Goal: Task Accomplishment & Management: Complete application form

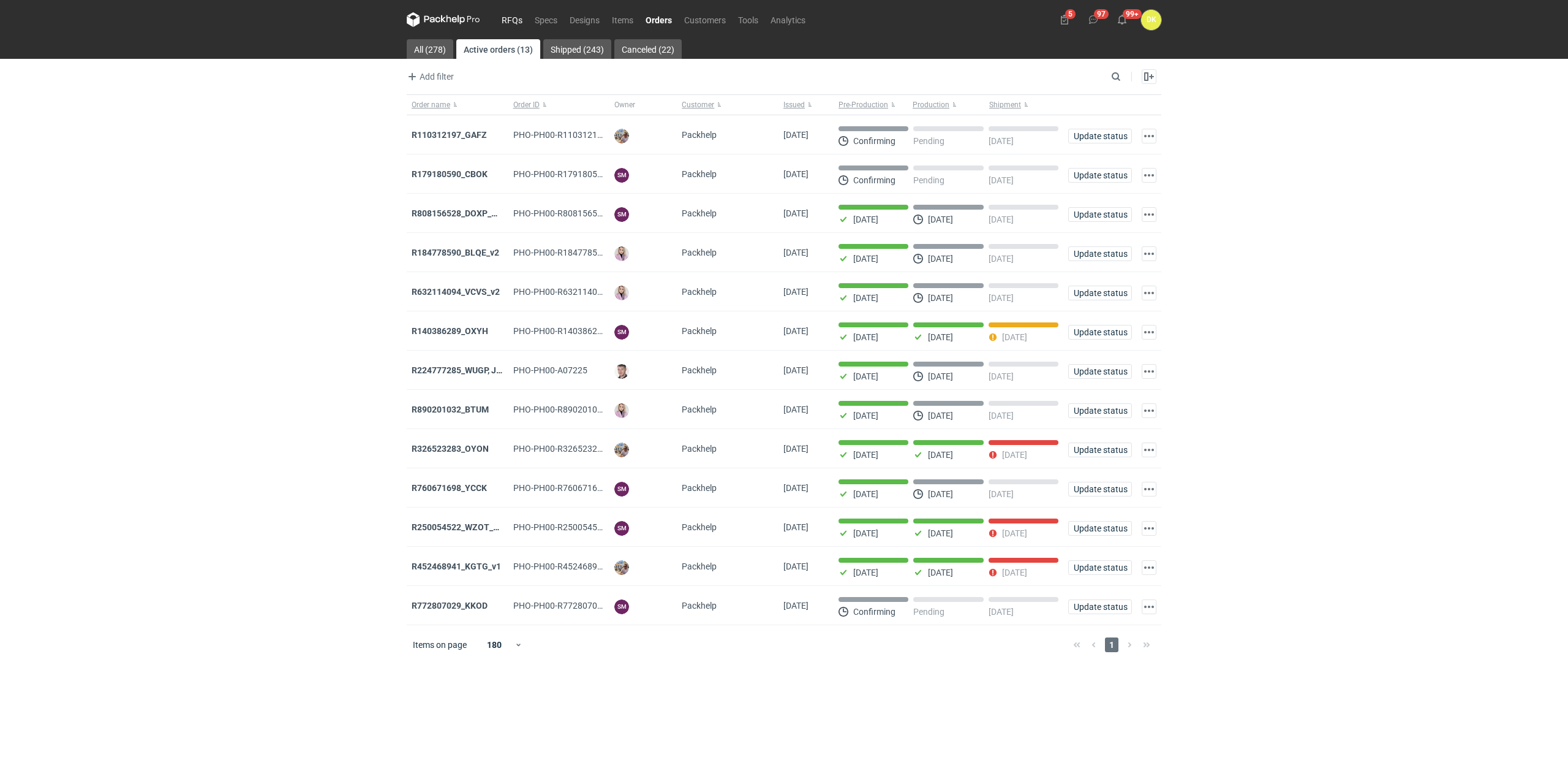
click at [520, 17] on link "RFQs" at bounding box center [512, 20] width 33 height 15
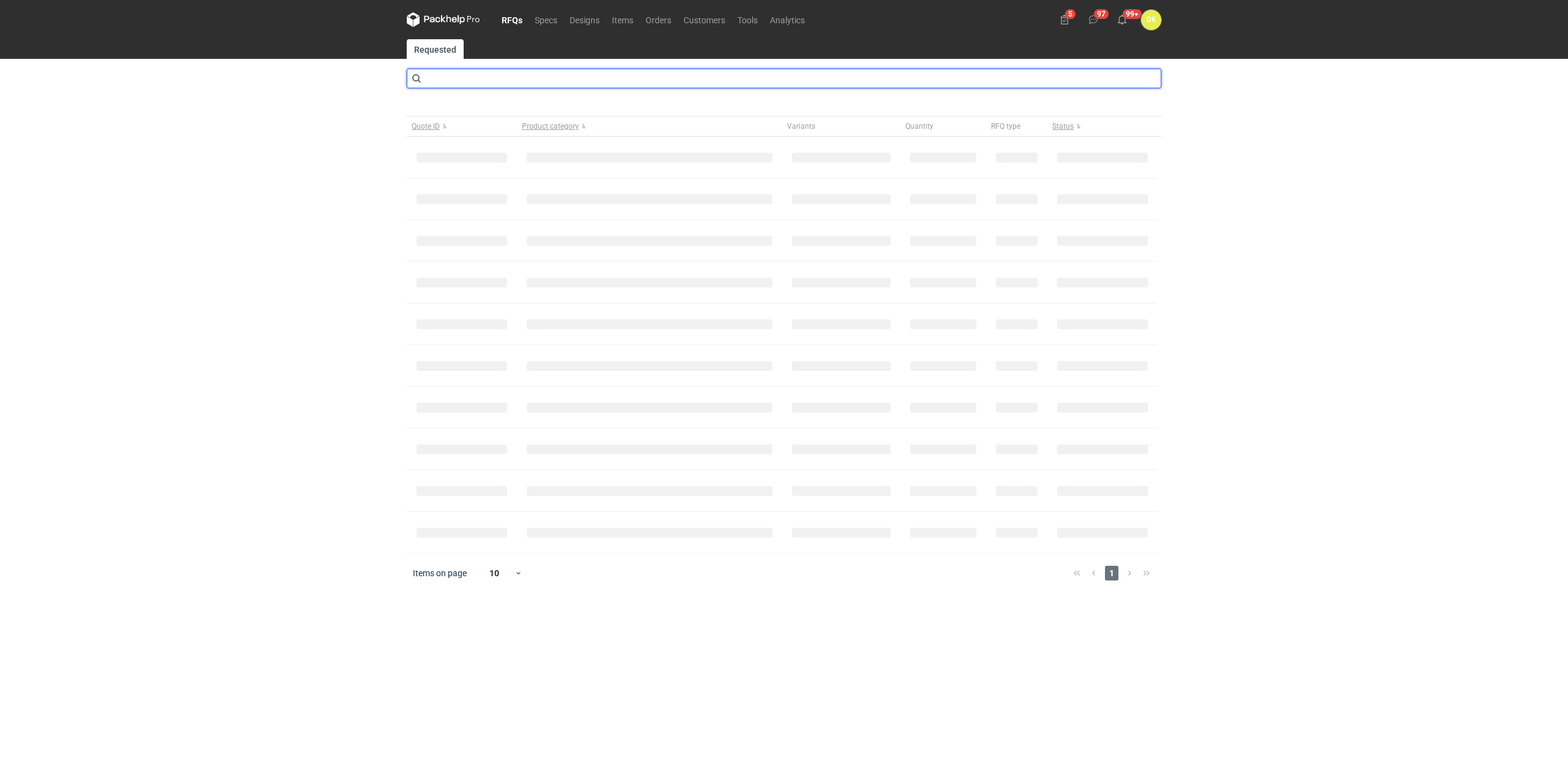
click at [527, 77] on input "text" at bounding box center [784, 78] width 754 height 20
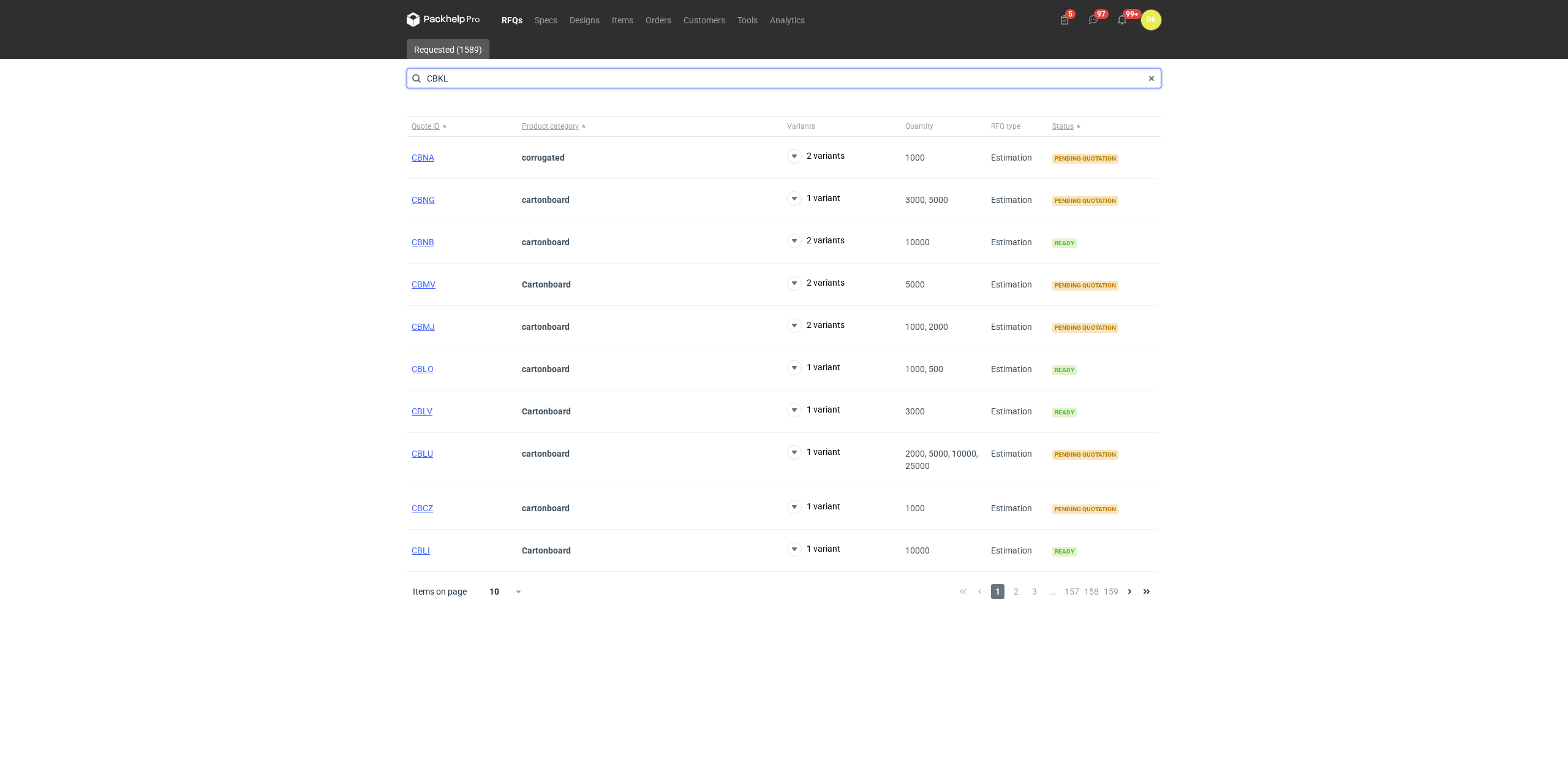
type input "CBKL"
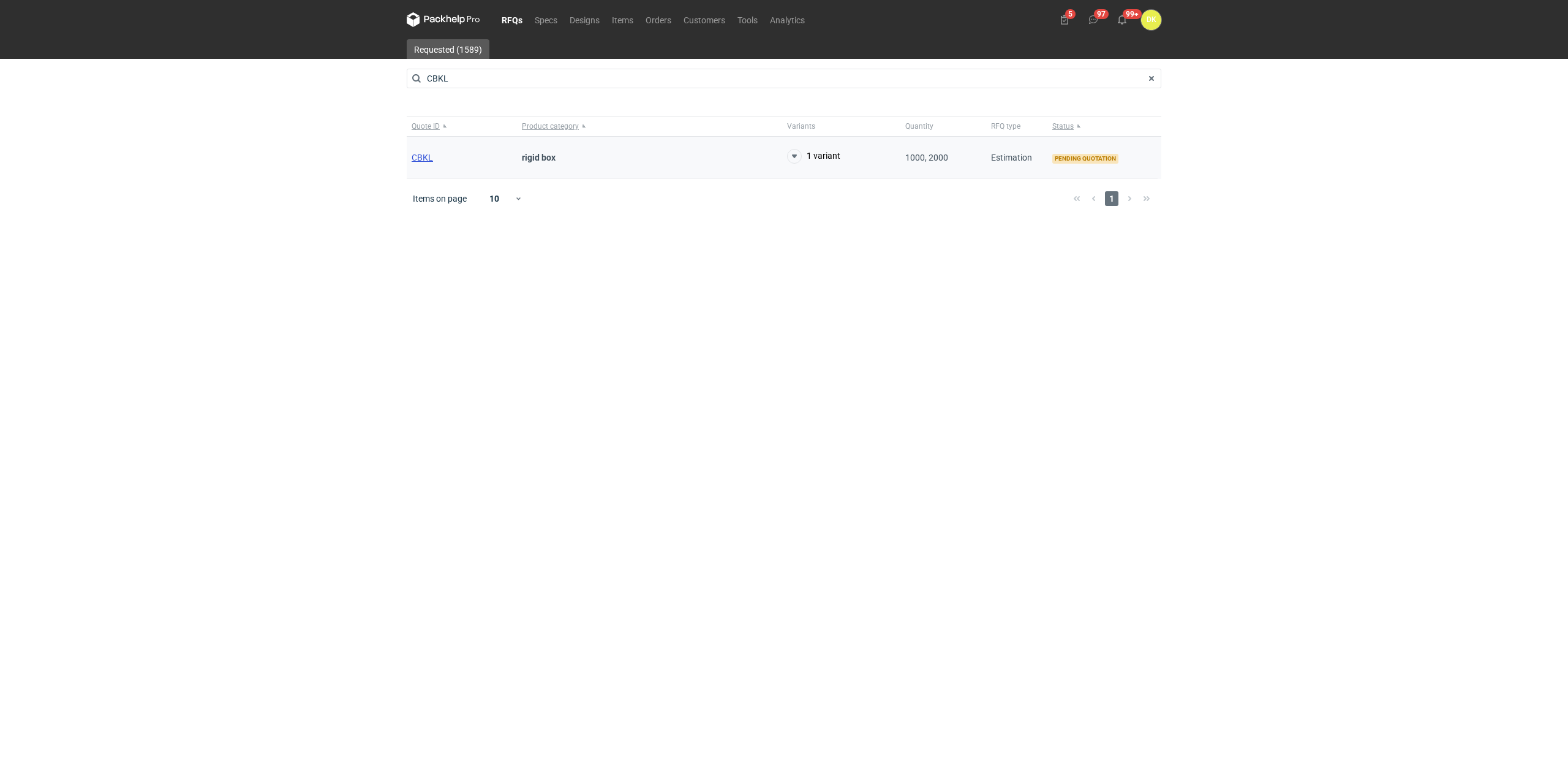
click at [423, 155] on span "CBKL" at bounding box center [422, 157] width 22 height 10
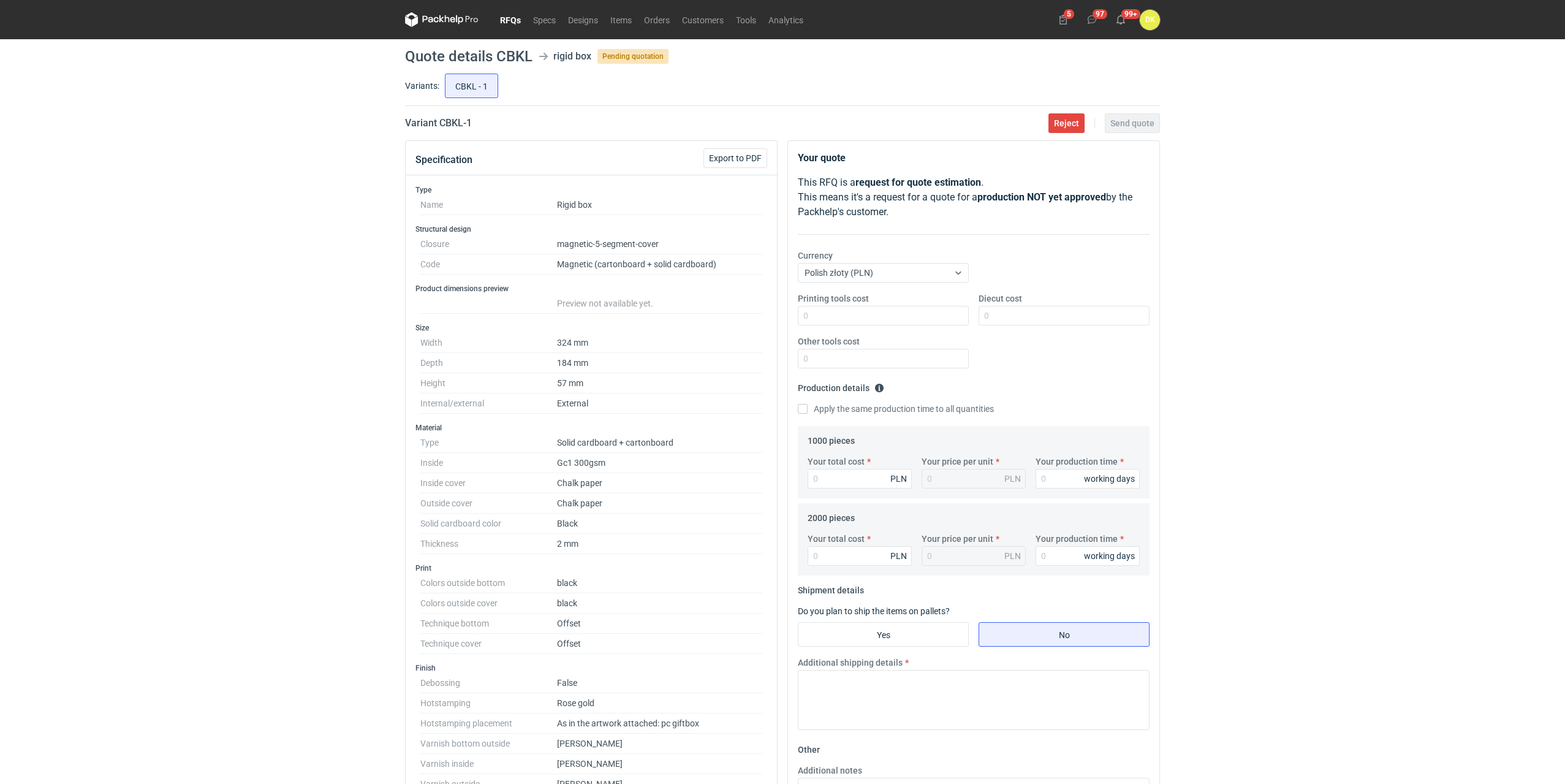
click at [553, 382] on dt "Height" at bounding box center [489, 383] width 137 height 20
click at [579, 386] on dd "57 mm" at bounding box center [659, 383] width 205 height 20
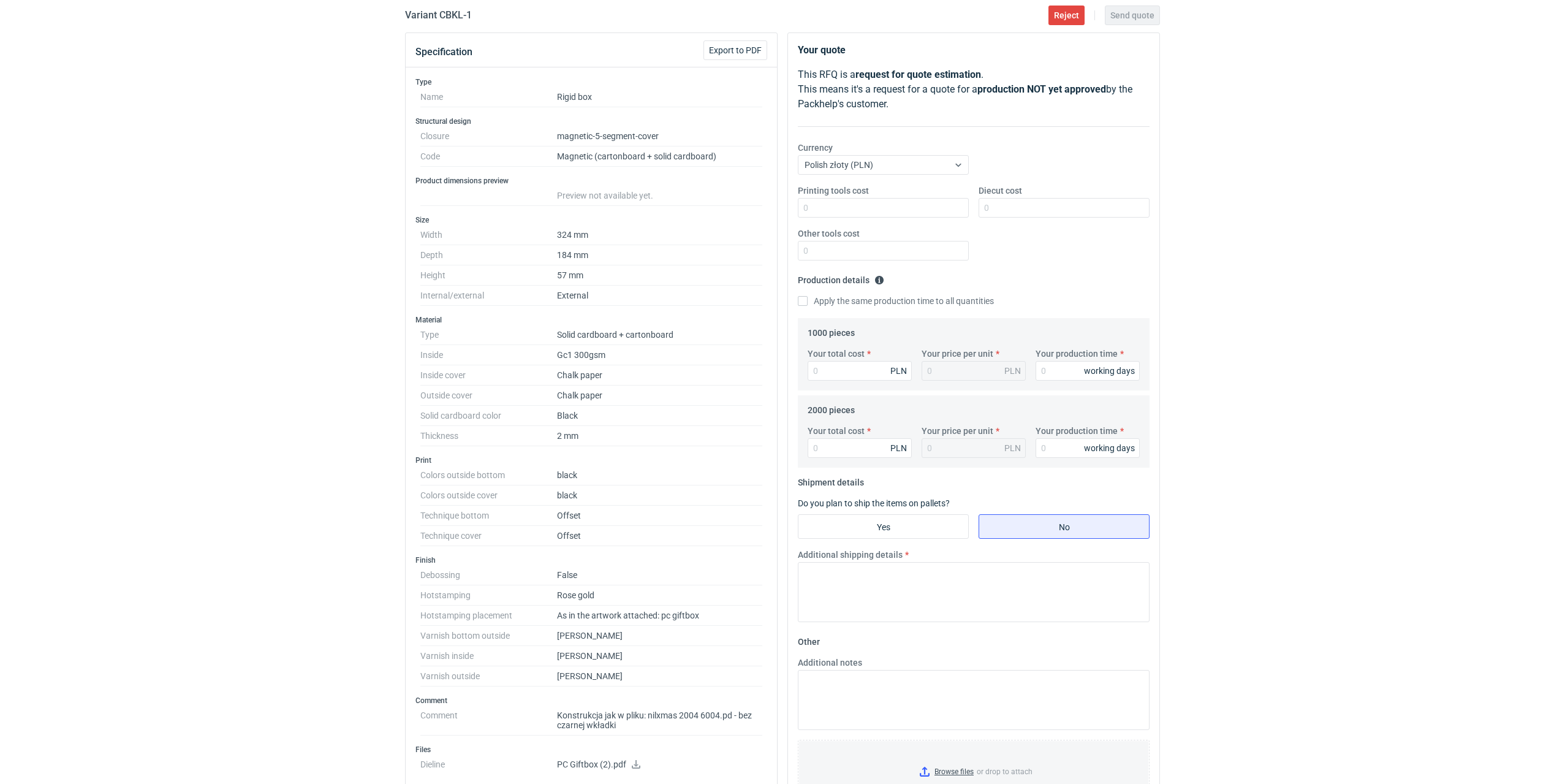
scroll to position [245, 0]
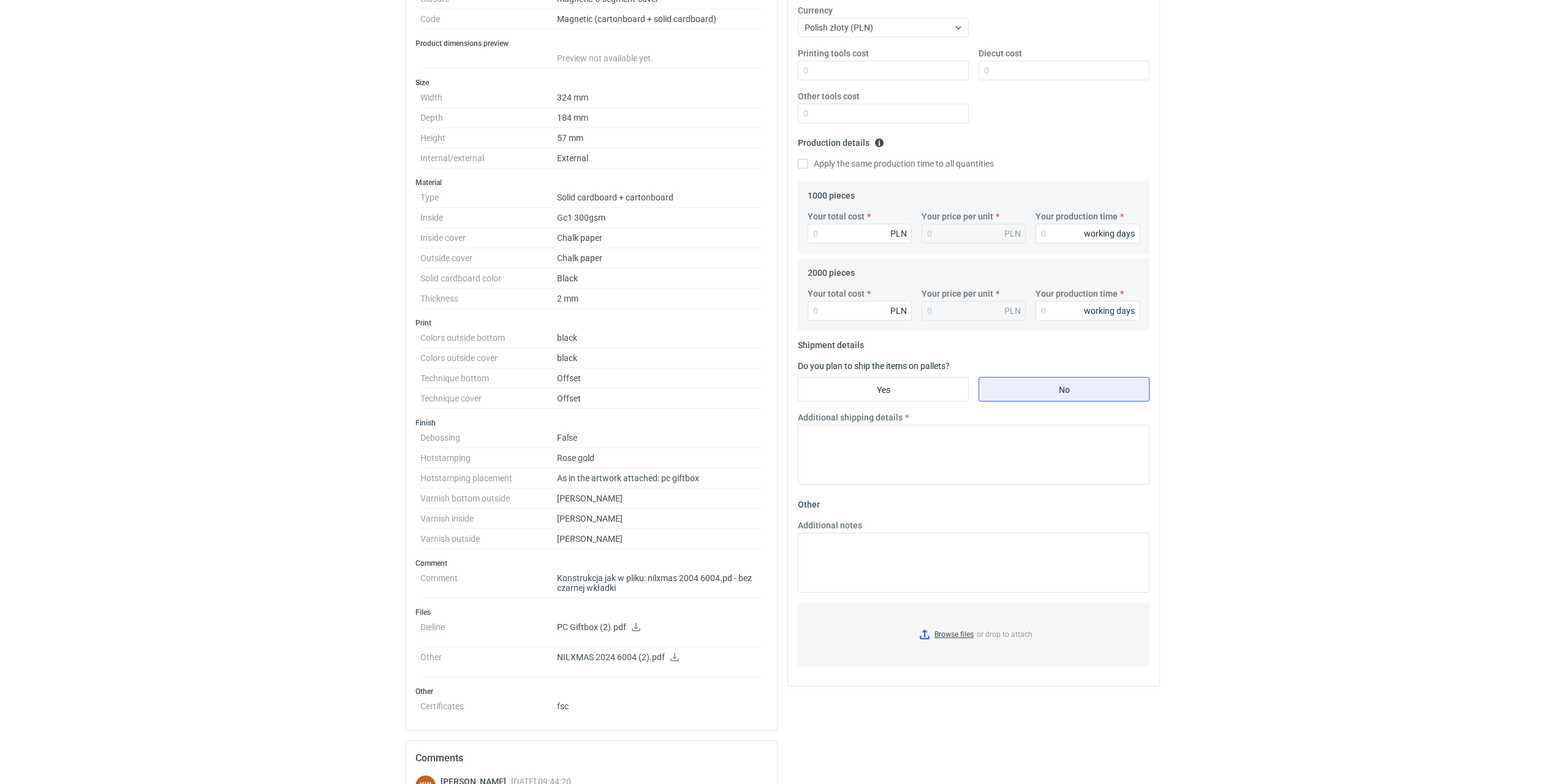
click at [670, 660] on icon at bounding box center [674, 656] width 10 height 8
click at [637, 628] on icon at bounding box center [636, 626] width 10 height 8
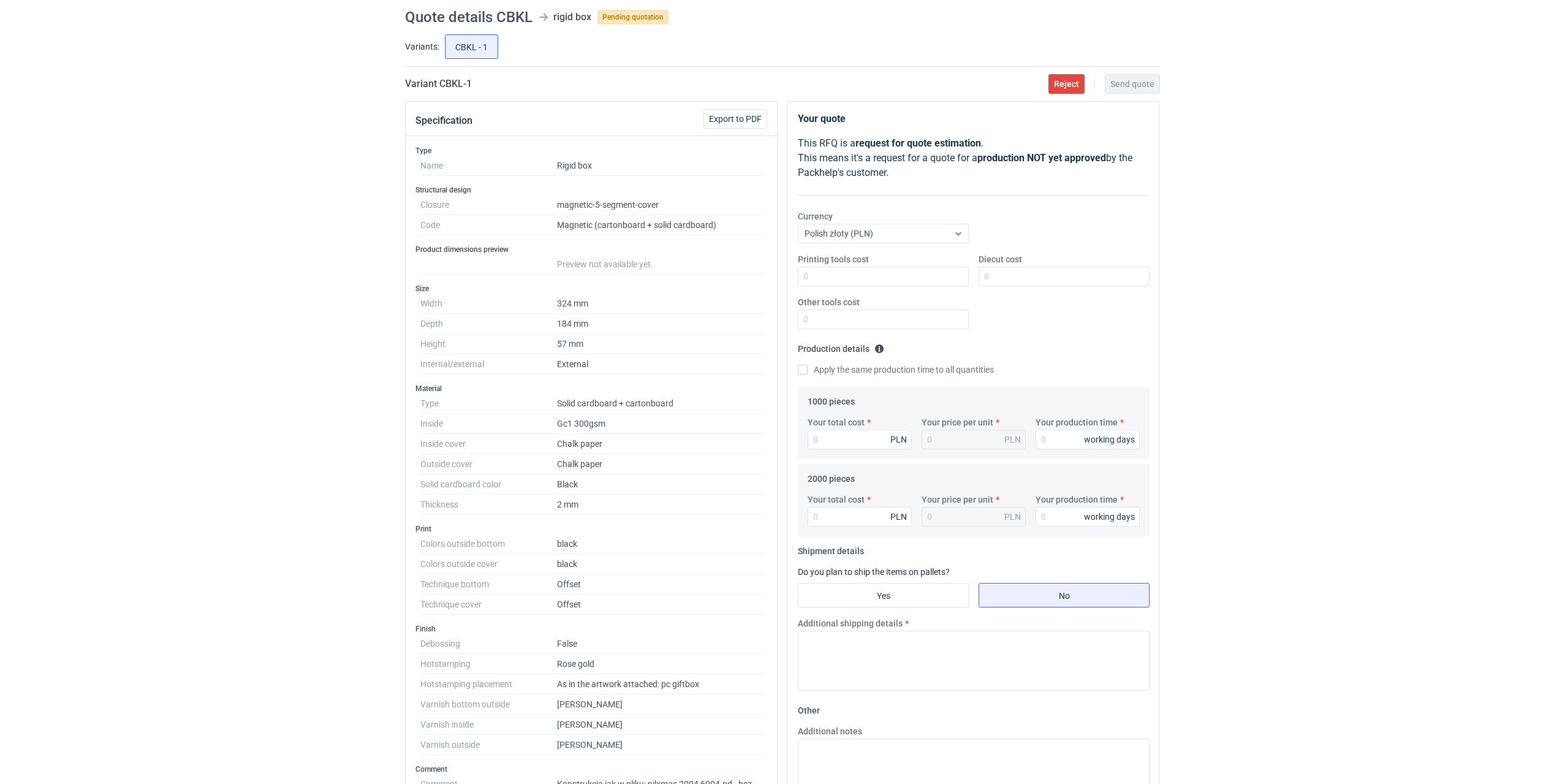
scroll to position [0, 0]
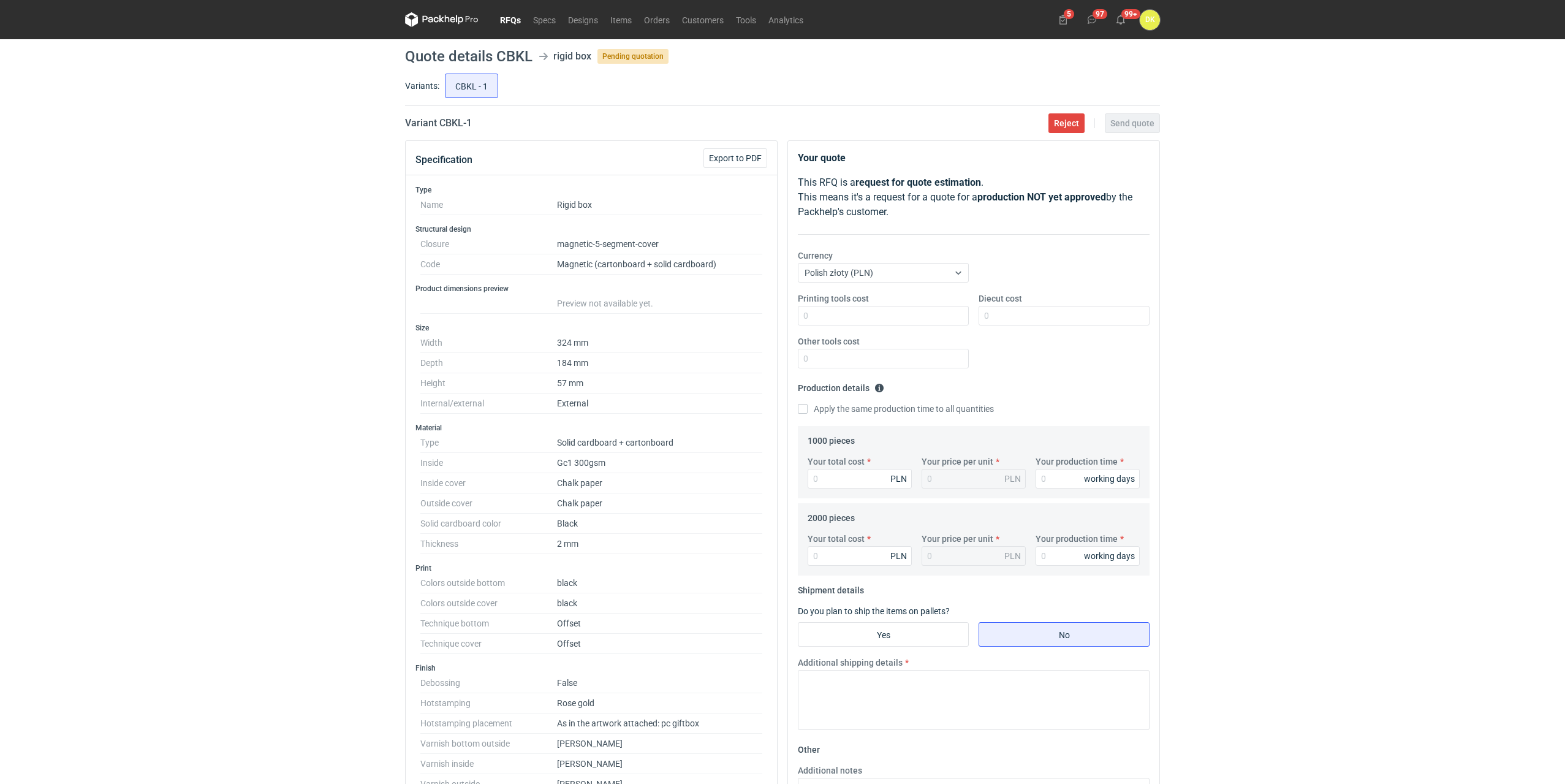
click at [515, 54] on h1 "Quote details CBKL" at bounding box center [468, 56] width 127 height 15
copy h1 "CBKL"
click at [853, 478] on input "Your total cost" at bounding box center [859, 479] width 104 height 20
type input "22"
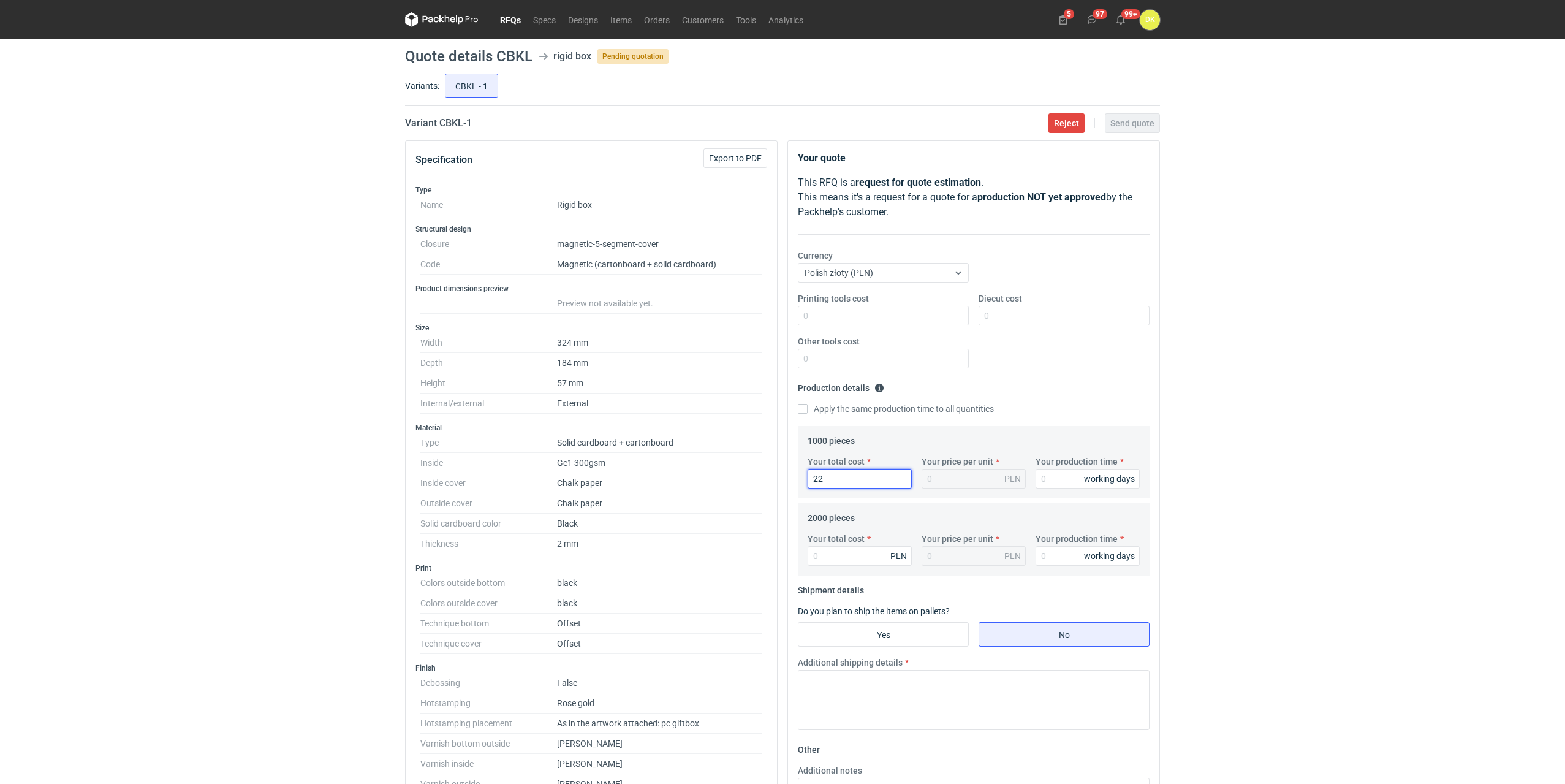
type input "0.02"
type input "22750"
type input "22.75"
type input "22750"
click at [1054, 472] on input "Your production time" at bounding box center [1087, 479] width 104 height 20
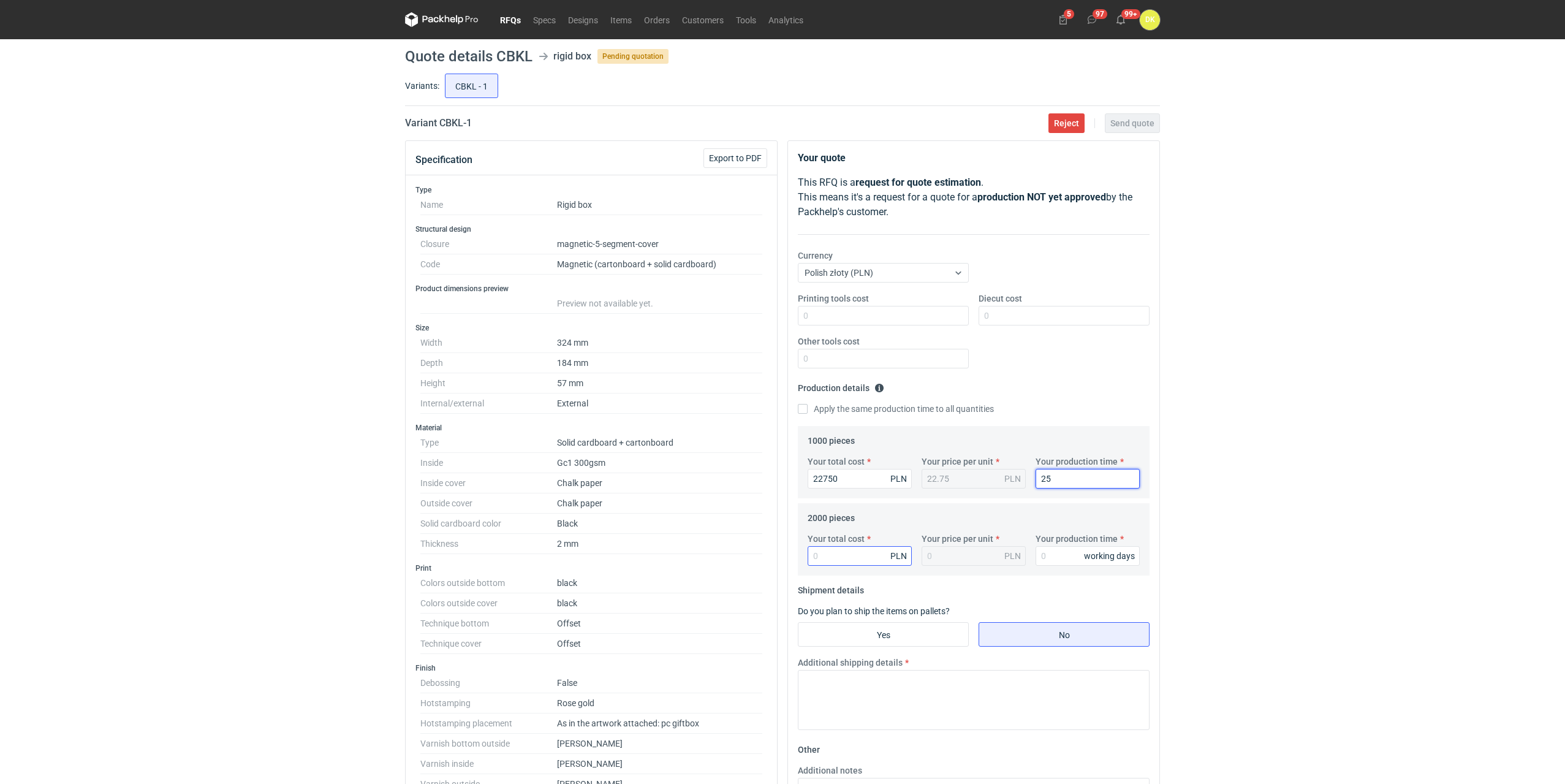
type input "25"
click at [870, 553] on input "Your total cost" at bounding box center [859, 556] width 104 height 20
click at [892, 637] on input "Yes" at bounding box center [883, 634] width 170 height 23
radio input "true"
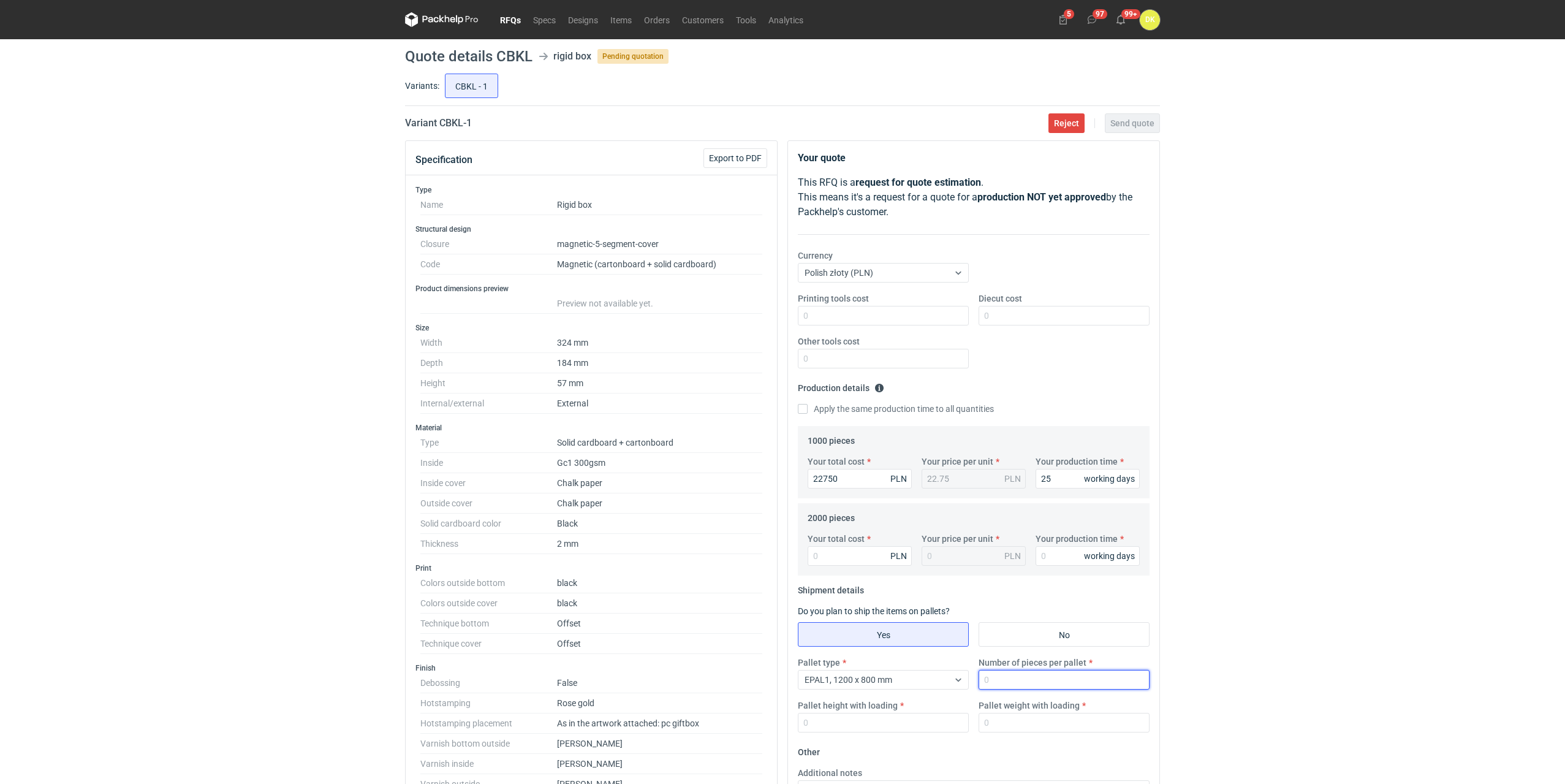
click at [1068, 679] on input "Number of pieces per pallet" at bounding box center [1063, 679] width 171 height 20
type input "1000"
click at [884, 717] on input "Pallet height with loading" at bounding box center [883, 722] width 171 height 20
type input "1800"
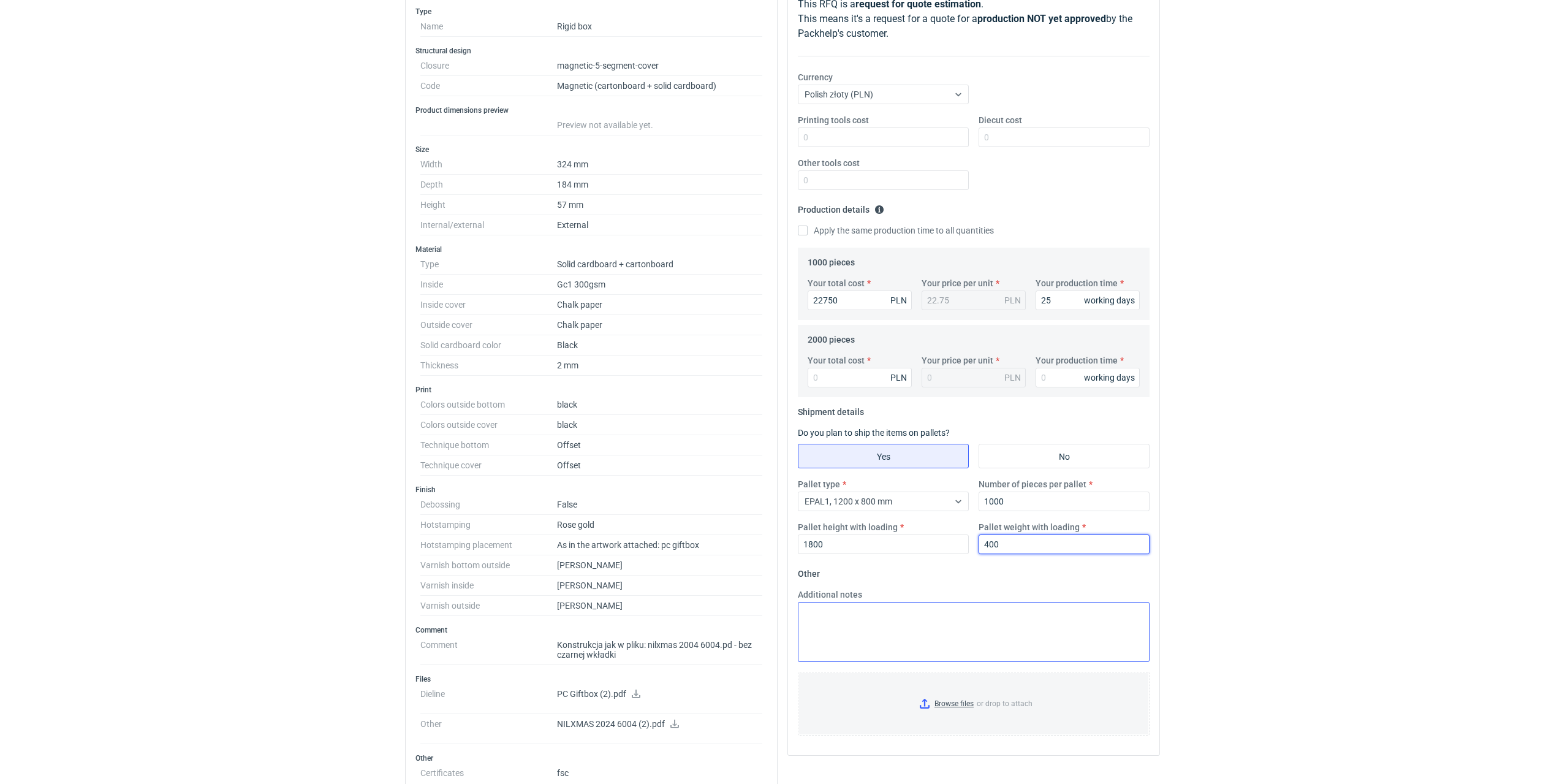
scroll to position [184, 0]
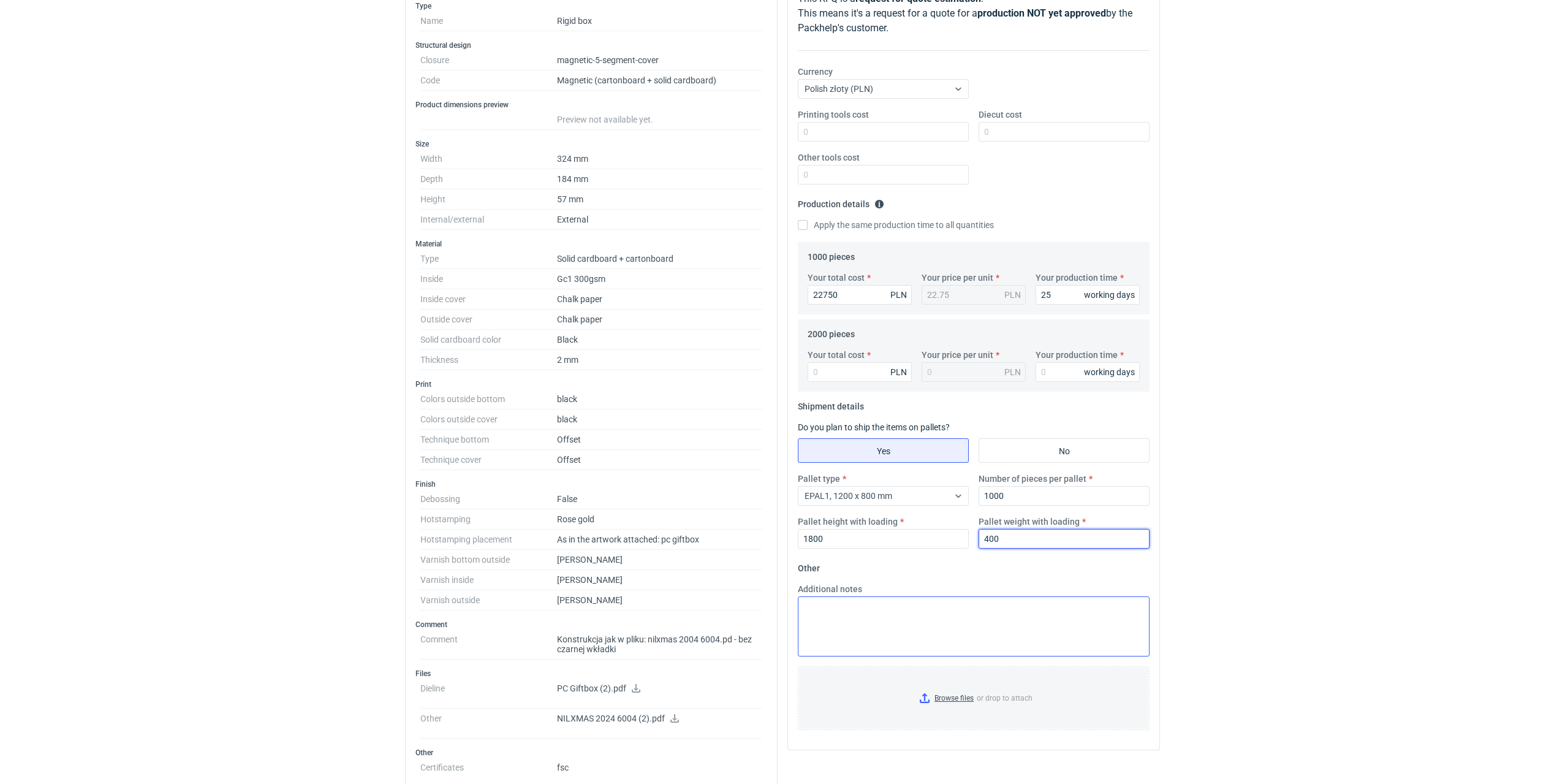
type input "400"
click at [837, 625] on textarea "Additional notes" at bounding box center [973, 626] width 351 height 60
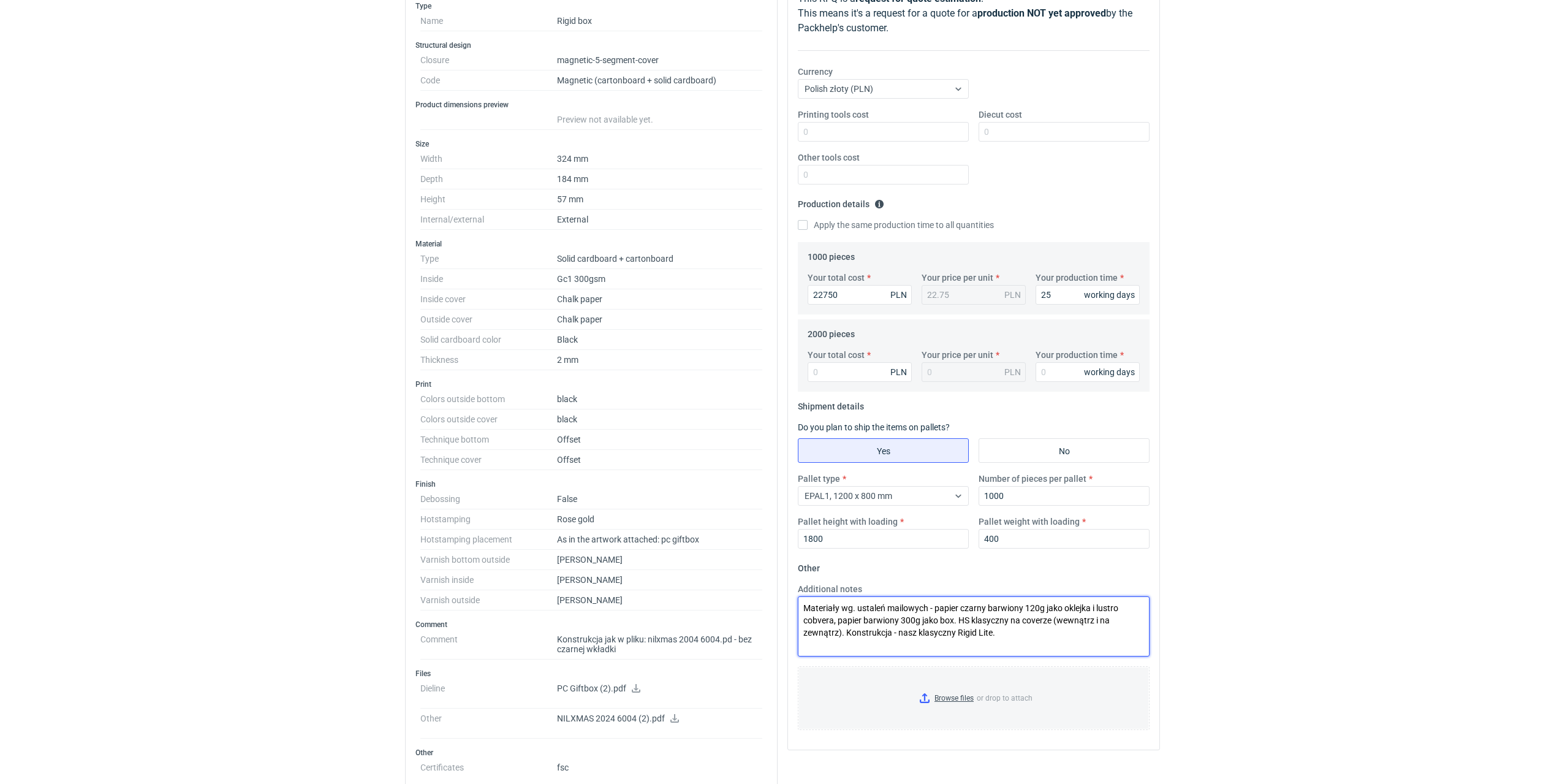
type textarea "Materiały wg. ustaleń mailowych - papier czarny barwiony 120g jako oklejka i lu…"
click at [837, 369] on input "Your total cost" at bounding box center [859, 372] width 104 height 20
type input "40"
type input "0.02"
type input "40220"
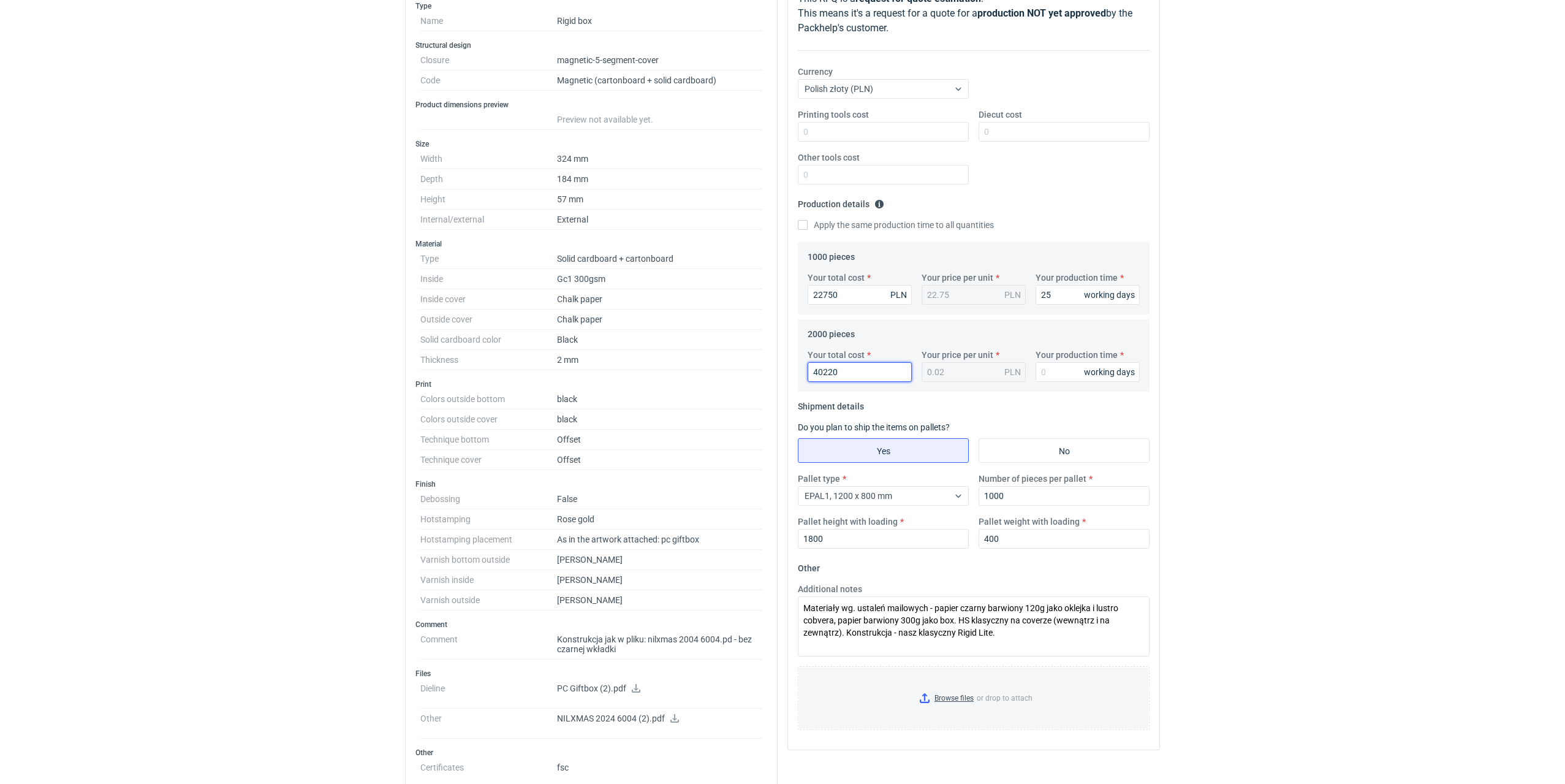
type input "20.11"
type input "40220"
click at [1050, 371] on input "Your production time" at bounding box center [1087, 372] width 104 height 20
type input "25"
